Goal: Information Seeking & Learning: Learn about a topic

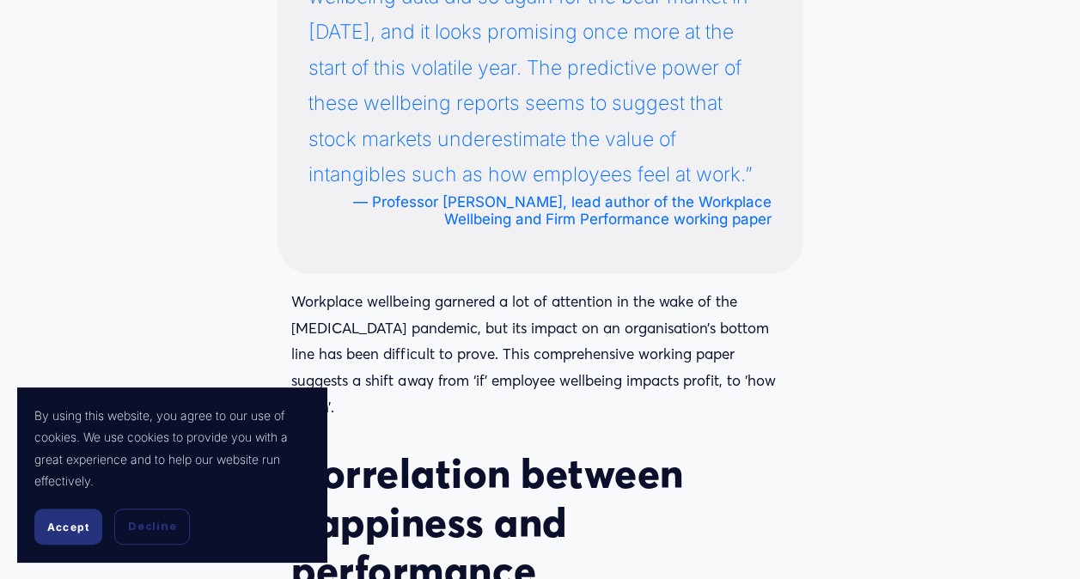
scroll to position [3446, 0]
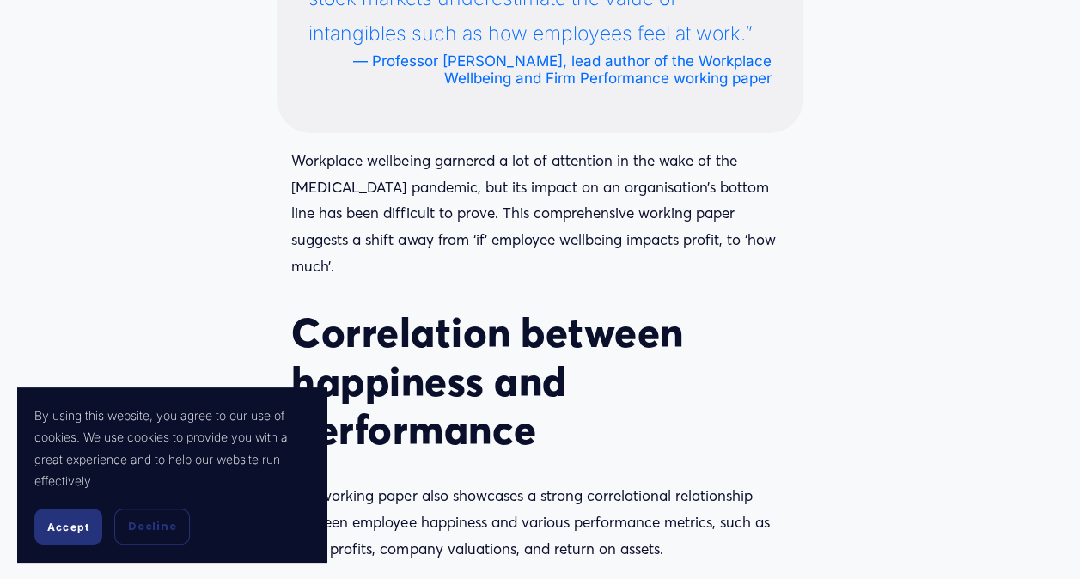
click at [170, 245] on article "The key to business success: How workplace wellbeing drives firm performance [D…" at bounding box center [540, 429] width 1080 height 7595
click at [146, 531] on span "Decline" at bounding box center [152, 526] width 48 height 15
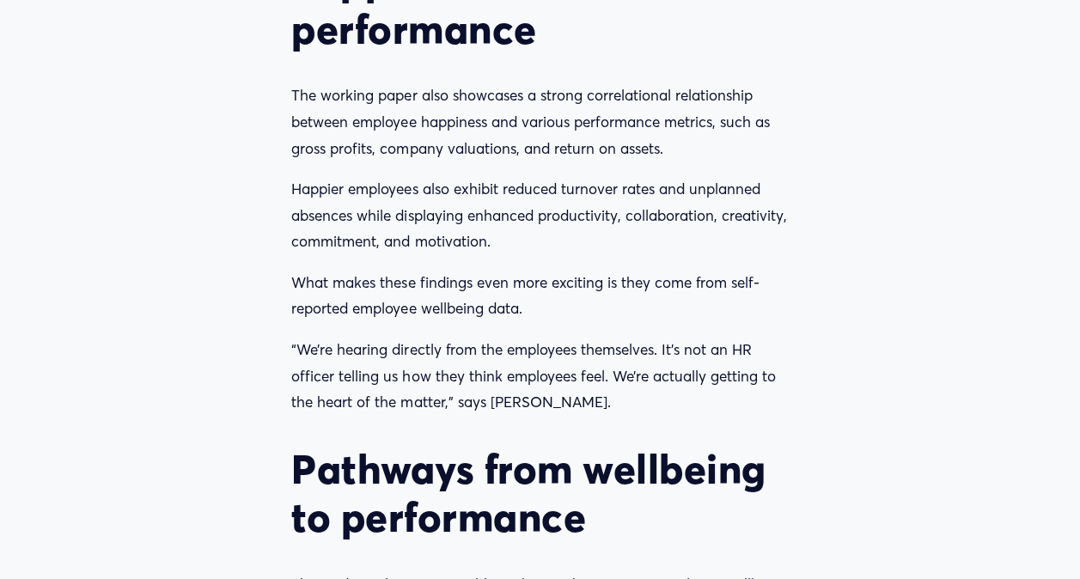
scroll to position [3830, 0]
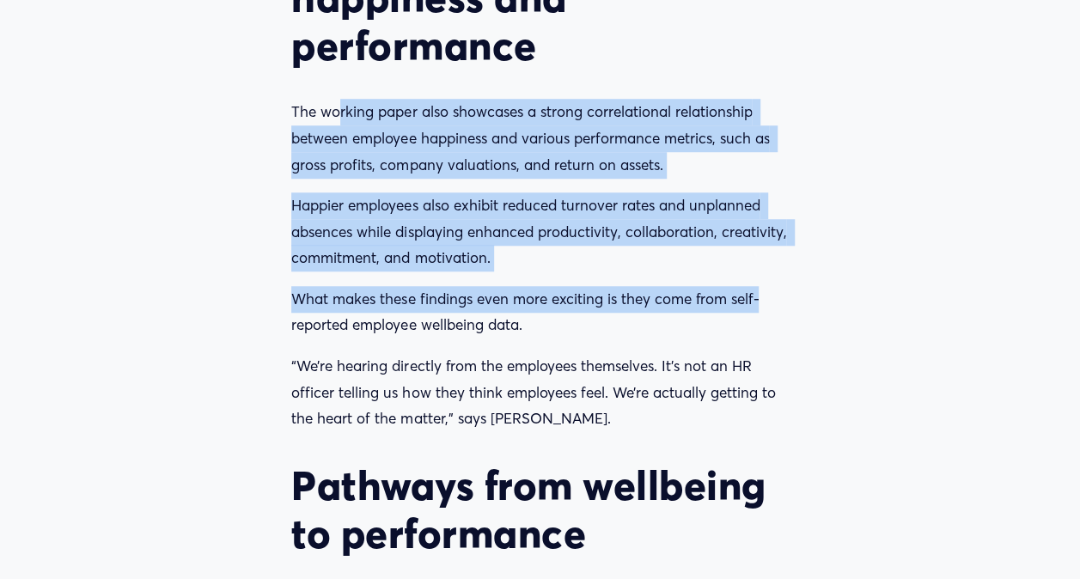
drag, startPoint x: 339, startPoint y: 103, endPoint x: 798, endPoint y: 265, distance: 486.4
click at [798, 265] on div "Correlation between happiness and performance The working paper also showcases …" at bounding box center [540, 482] width 526 height 1144
click at [544, 146] on p "The working paper also showcases a strong correlational relationship between em…" at bounding box center [539, 138] width 497 height 79
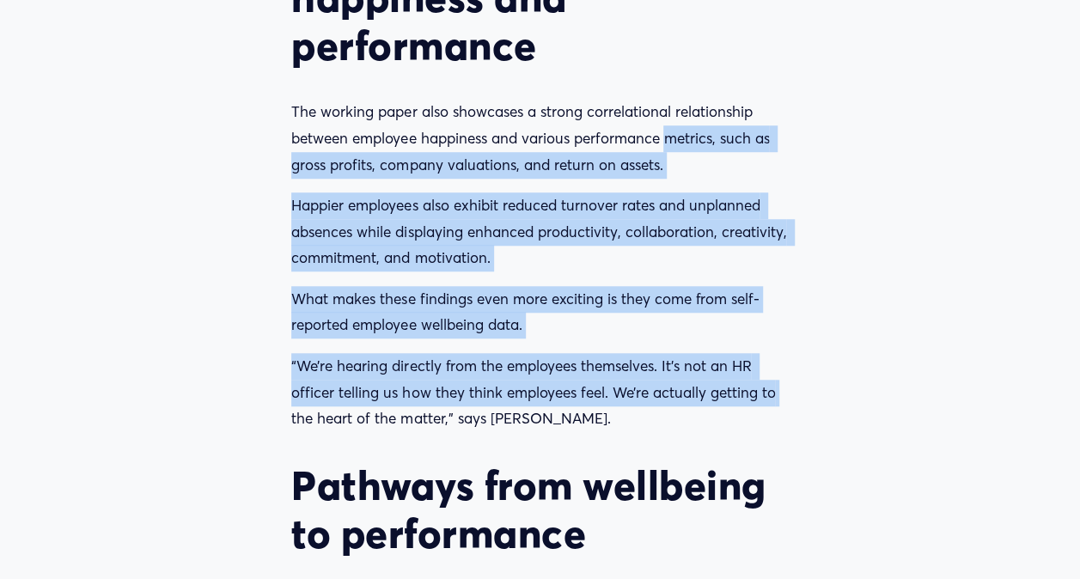
drag, startPoint x: 667, startPoint y: 126, endPoint x: 837, endPoint y: 371, distance: 298.2
click at [837, 371] on article "The key to business success: How workplace wellbeing drives firm performance [D…" at bounding box center [540, 45] width 1080 height 7595
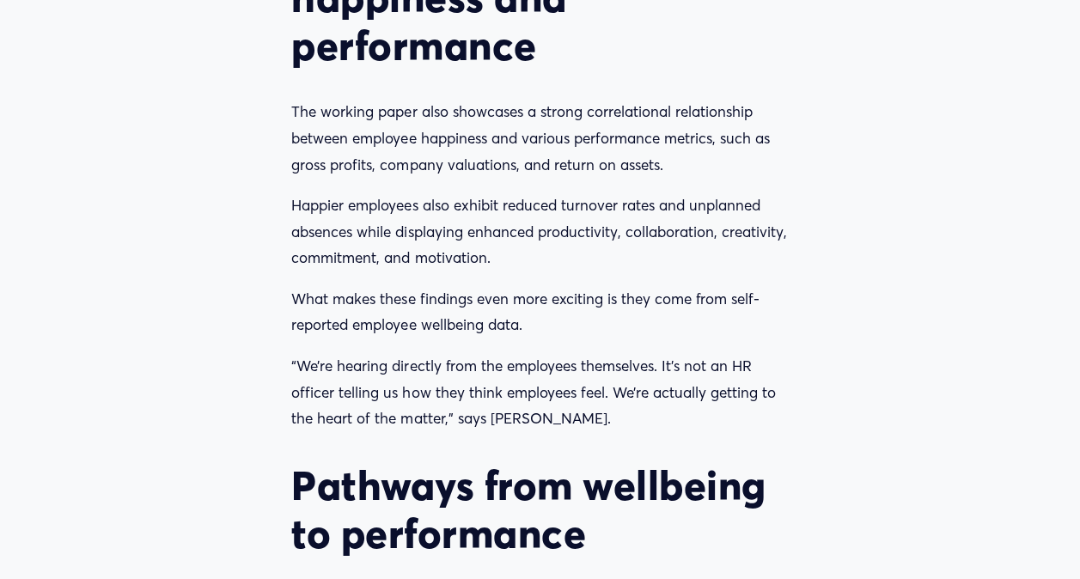
drag, startPoint x: 837, startPoint y: 371, endPoint x: 825, endPoint y: 413, distance: 43.8
click at [825, 413] on article "The key to business success: How workplace wellbeing drives firm performance [D…" at bounding box center [540, 45] width 1080 height 7595
drag, startPoint x: 290, startPoint y: 145, endPoint x: 665, endPoint y: 153, distance: 375.6
click at [665, 153] on div "Correlation between happiness and performance The working paper also showcases …" at bounding box center [540, 482] width 526 height 1144
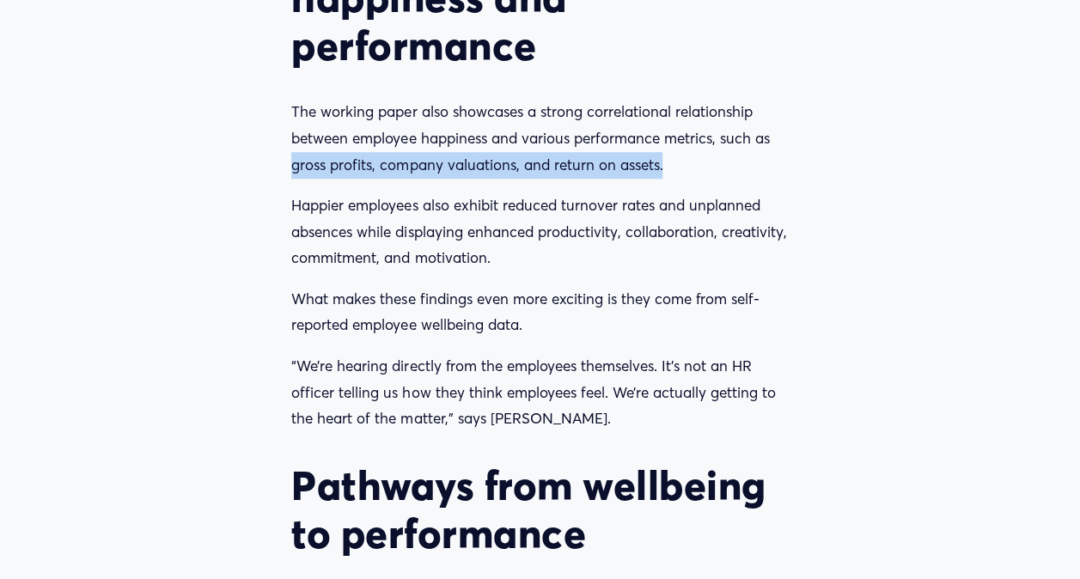
copy p "gross profits, company valuations, and return on assets."
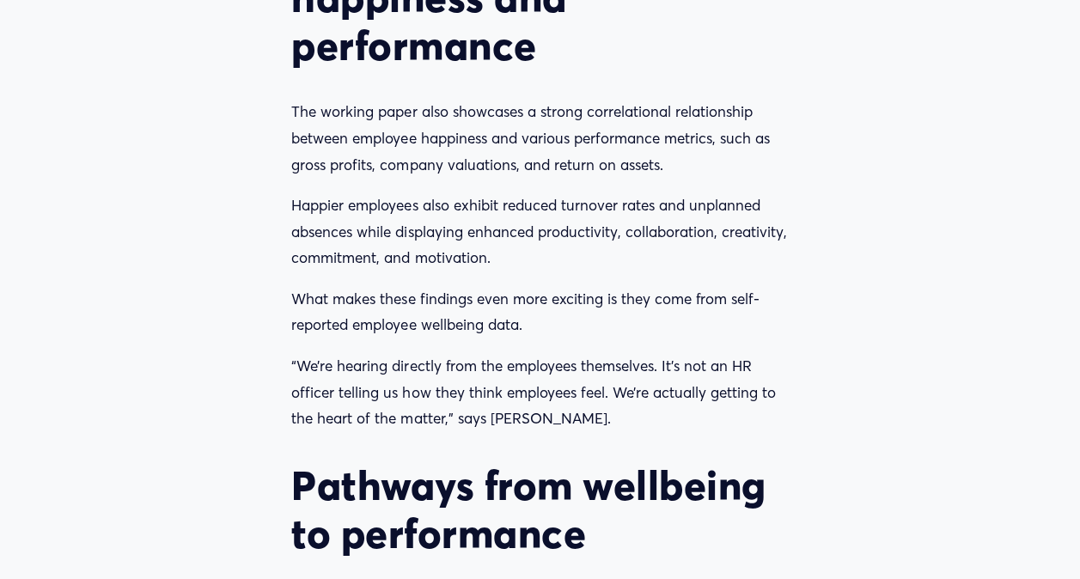
click at [679, 192] on p "Happier employees also exhibit reduced turnover rates and unplanned absences wh…" at bounding box center [539, 231] width 497 height 79
